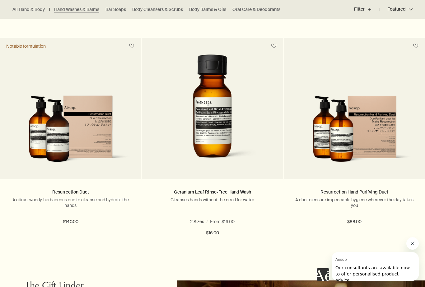
scroll to position [1285, 0]
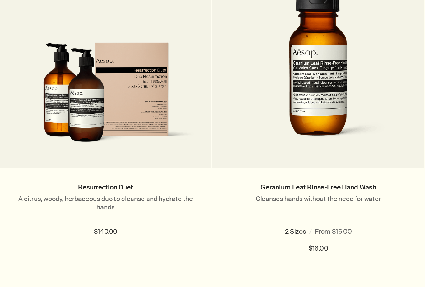
click at [35, 96] on img at bounding box center [70, 125] width 122 height 74
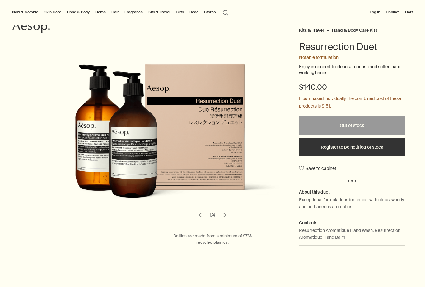
scroll to position [50, 0]
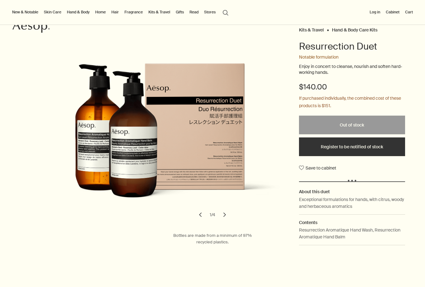
click at [227, 216] on button "chevron" at bounding box center [225, 215] width 14 height 14
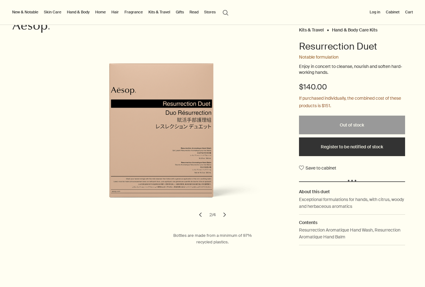
click at [227, 215] on button "chevron" at bounding box center [225, 215] width 14 height 14
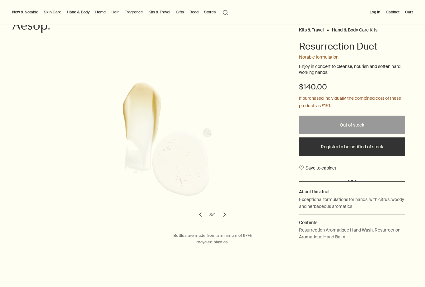
click at [228, 215] on button "chevron" at bounding box center [225, 215] width 14 height 14
